Goal: Task Accomplishment & Management: Complete application form

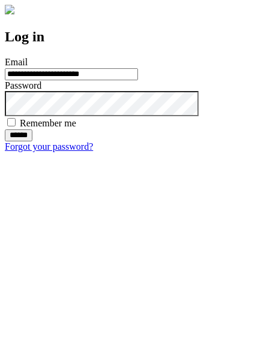
type input "**********"
click at [32, 142] on input "******" at bounding box center [19, 136] width 28 height 12
